Goal: Navigation & Orientation: Go to known website

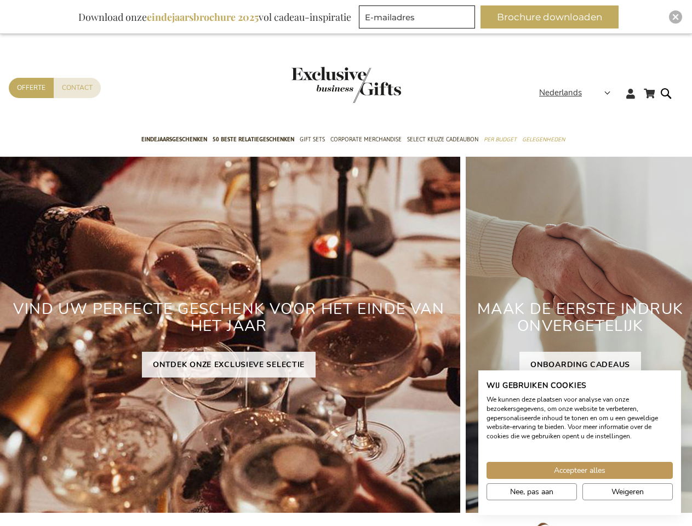
click at [346, 263] on div "VIND UW PERFECTE GESCHENK VOOR HET EINDE VAN HET JAAR ONTDEK ONZE EXCLUSIEVE SE…" at bounding box center [228, 335] width 463 height 356
click at [578, 93] on span "Nederlands" at bounding box center [560, 93] width 43 height 13
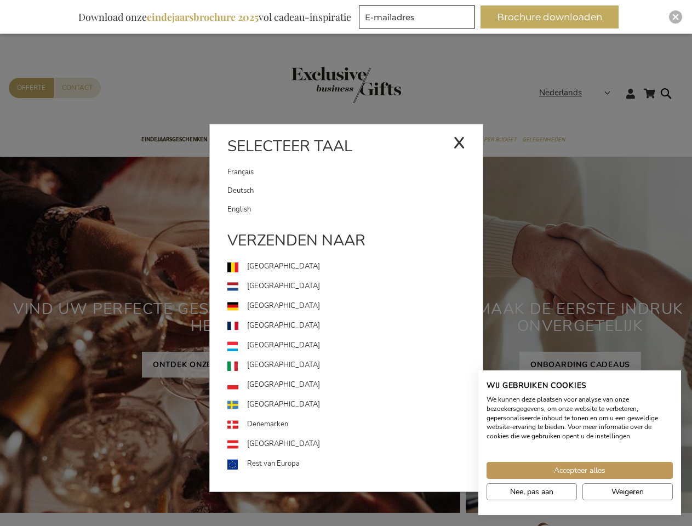
click at [554, 17] on button "Brochure downloaden" at bounding box center [550, 16] width 138 height 23
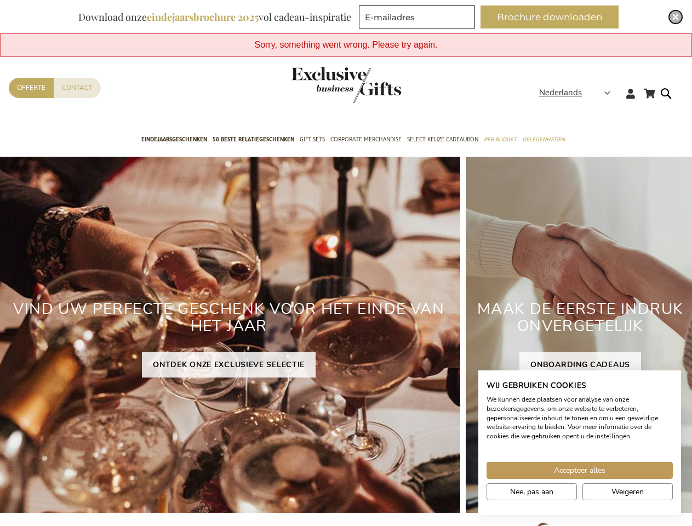
click at [676, 17] on img "Close" at bounding box center [676, 17] width 7 height 7
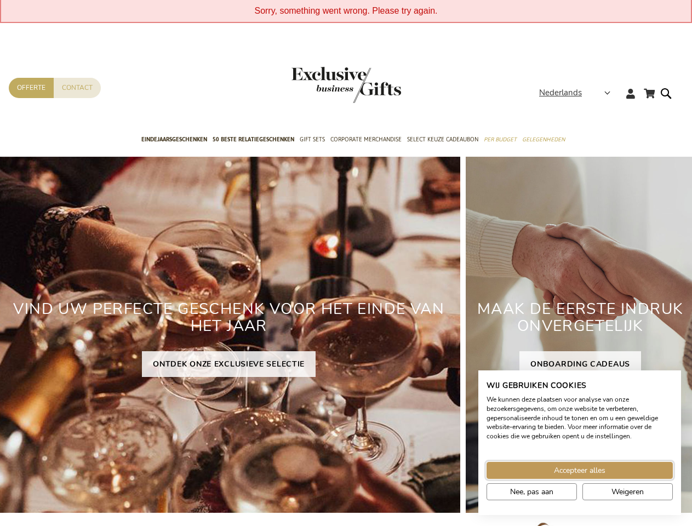
click at [580, 470] on span "Accepteer alles" at bounding box center [580, 471] width 52 height 12
